Goal: Book appointment/travel/reservation

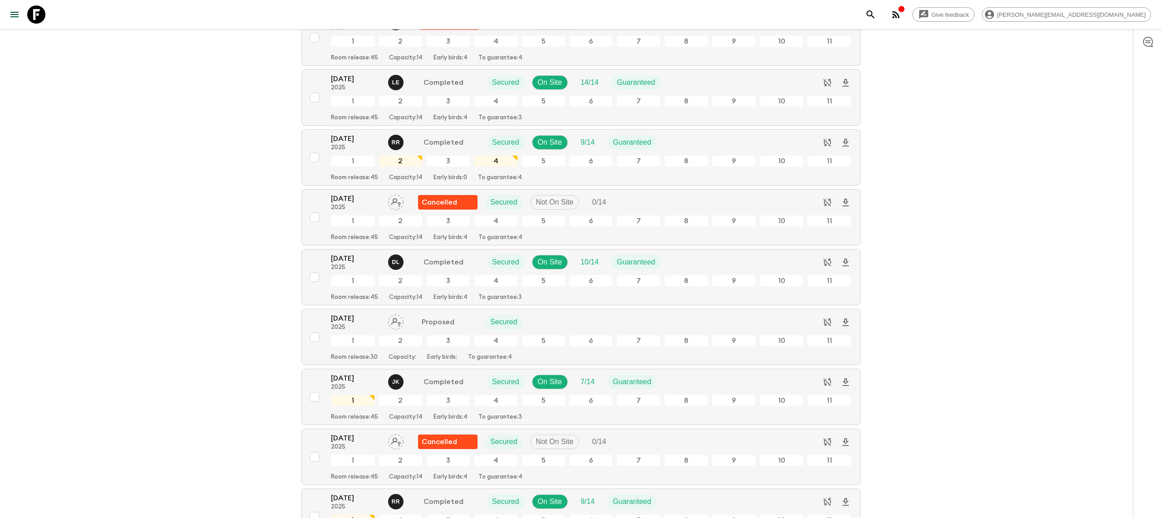
scroll to position [2310, 0]
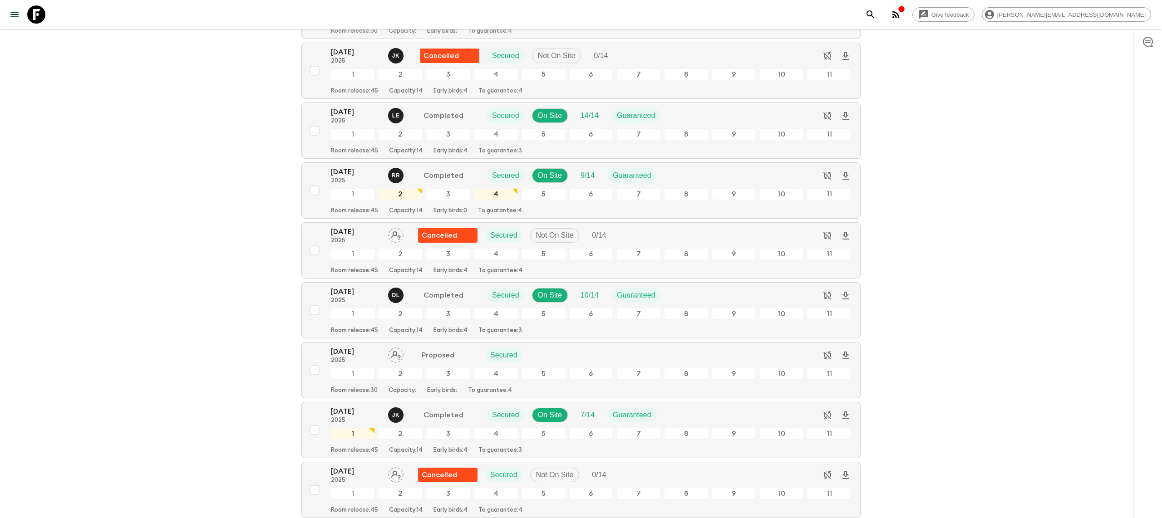
click at [35, 5] on link at bounding box center [36, 14] width 25 height 25
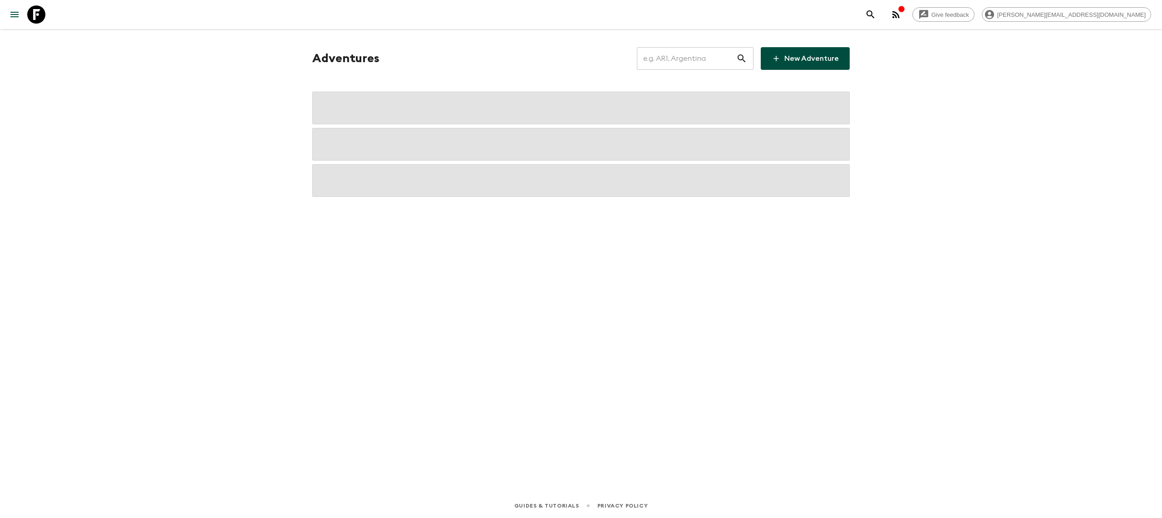
click at [686, 52] on input "text" at bounding box center [686, 58] width 99 height 25
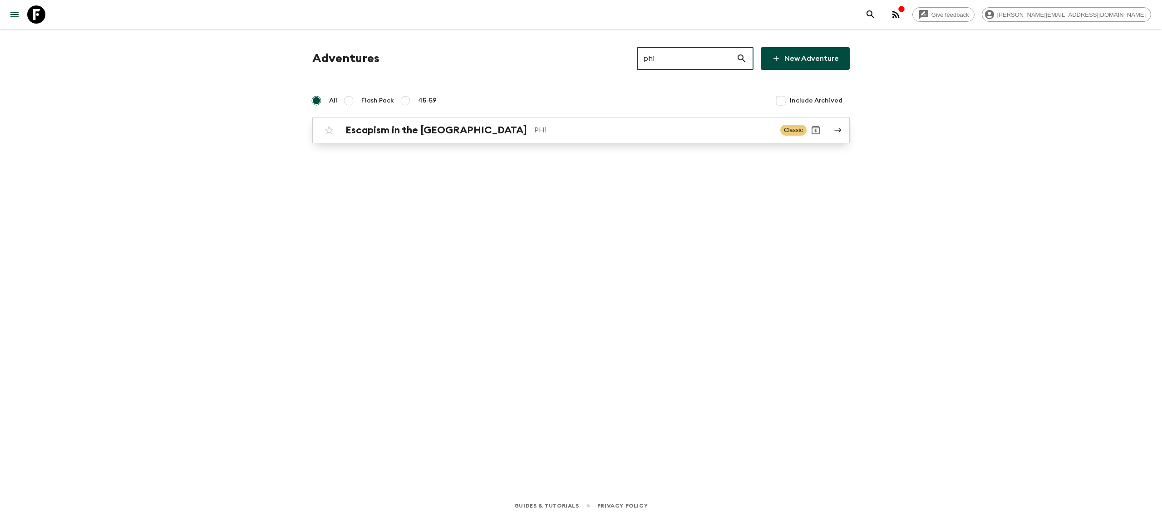
type input "ph1"
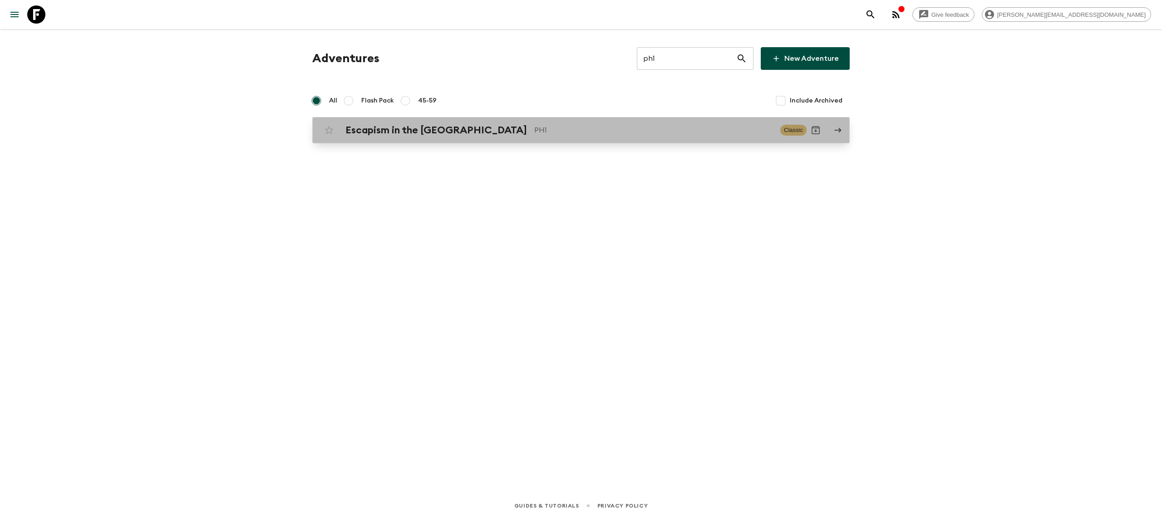
click at [466, 126] on h2 "Escapism in the [GEOGRAPHIC_DATA]" at bounding box center [436, 130] width 182 height 12
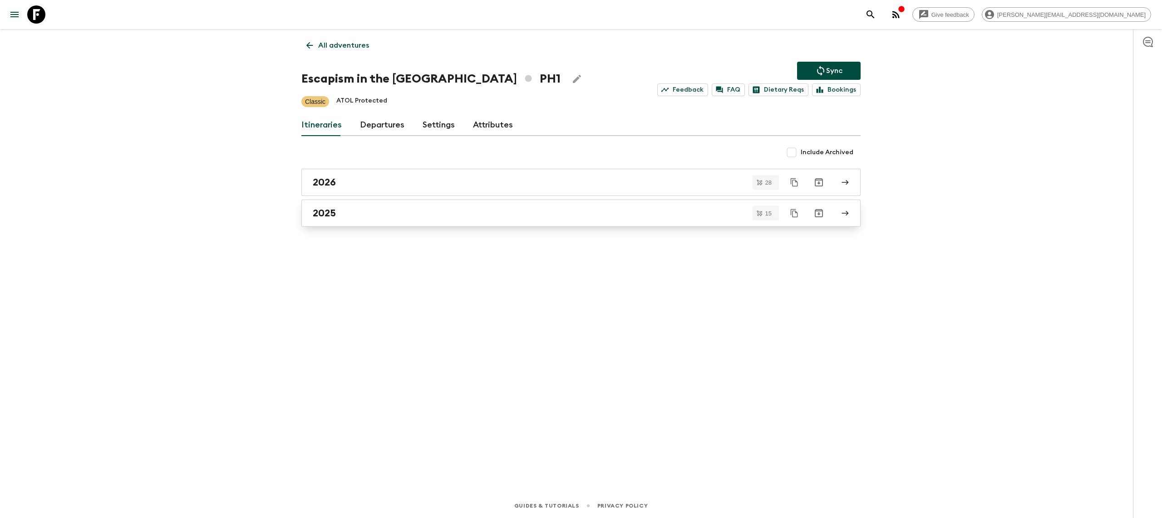
click at [374, 210] on div "2025" at bounding box center [572, 213] width 519 height 12
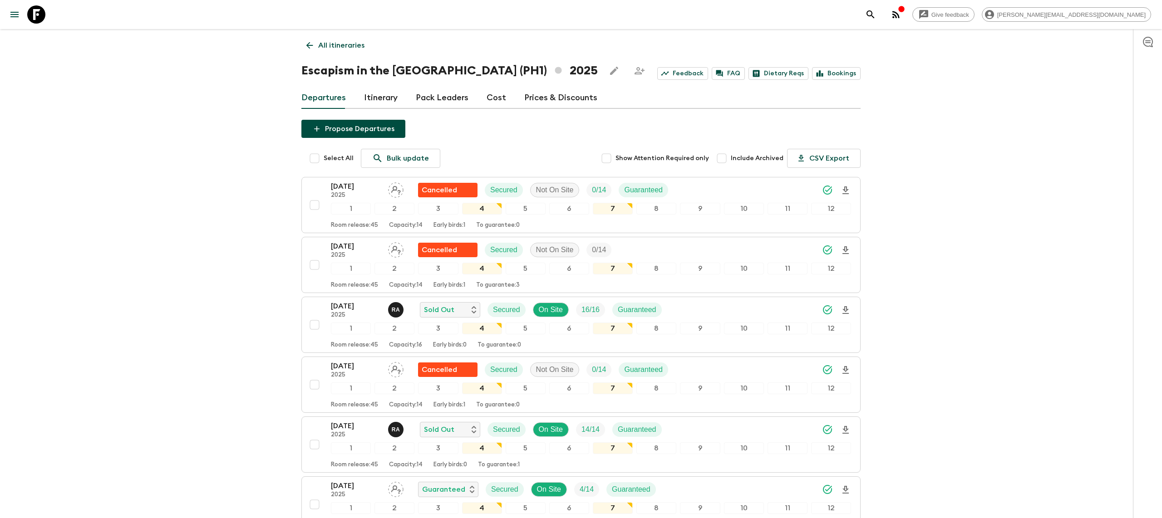
click at [726, 157] on input "Include Archived" at bounding box center [722, 158] width 18 height 18
checkbox input "true"
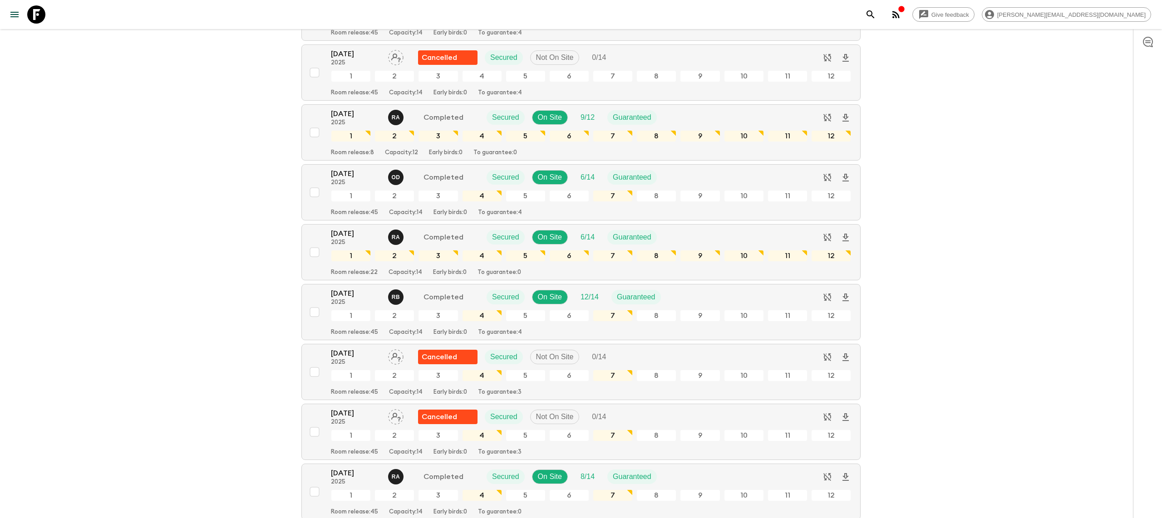
scroll to position [754, 0]
